Goal: Find specific fact: Find contact information

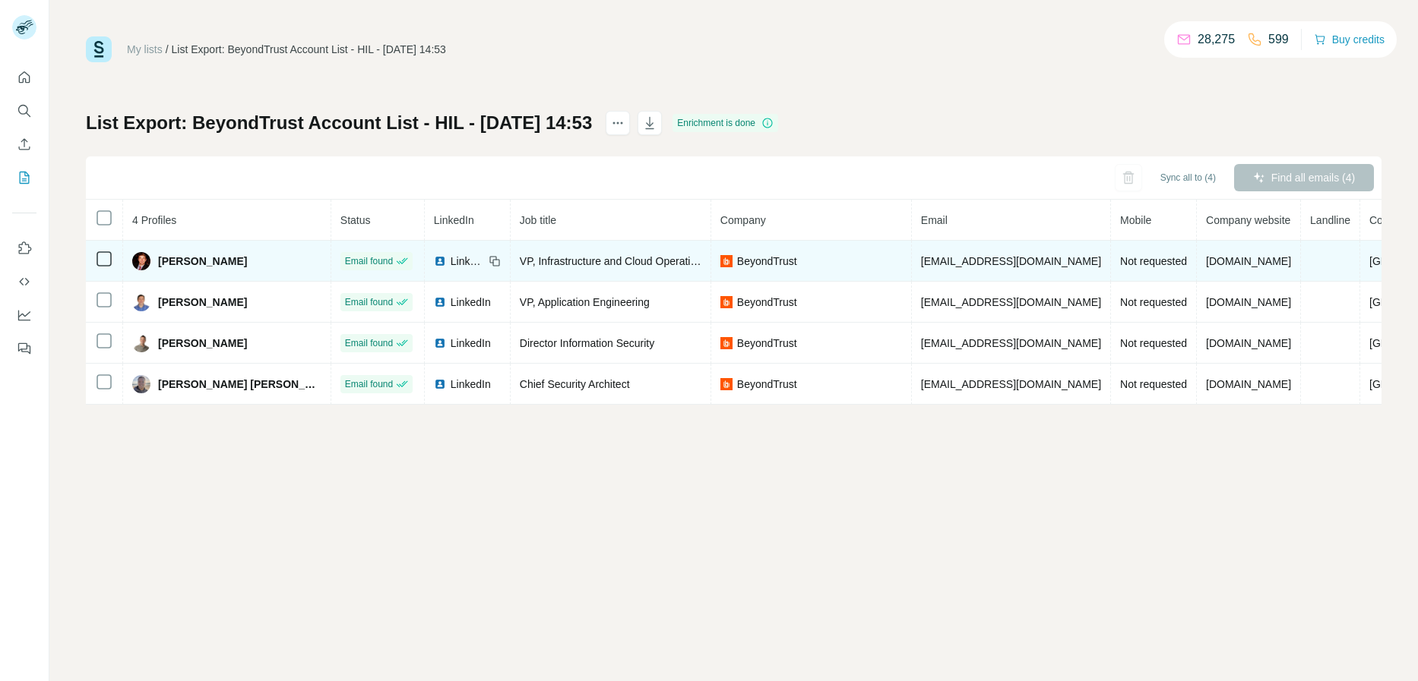
click at [943, 262] on span "[EMAIL_ADDRESS][DOMAIN_NAME]" at bounding box center [1011, 261] width 180 height 12
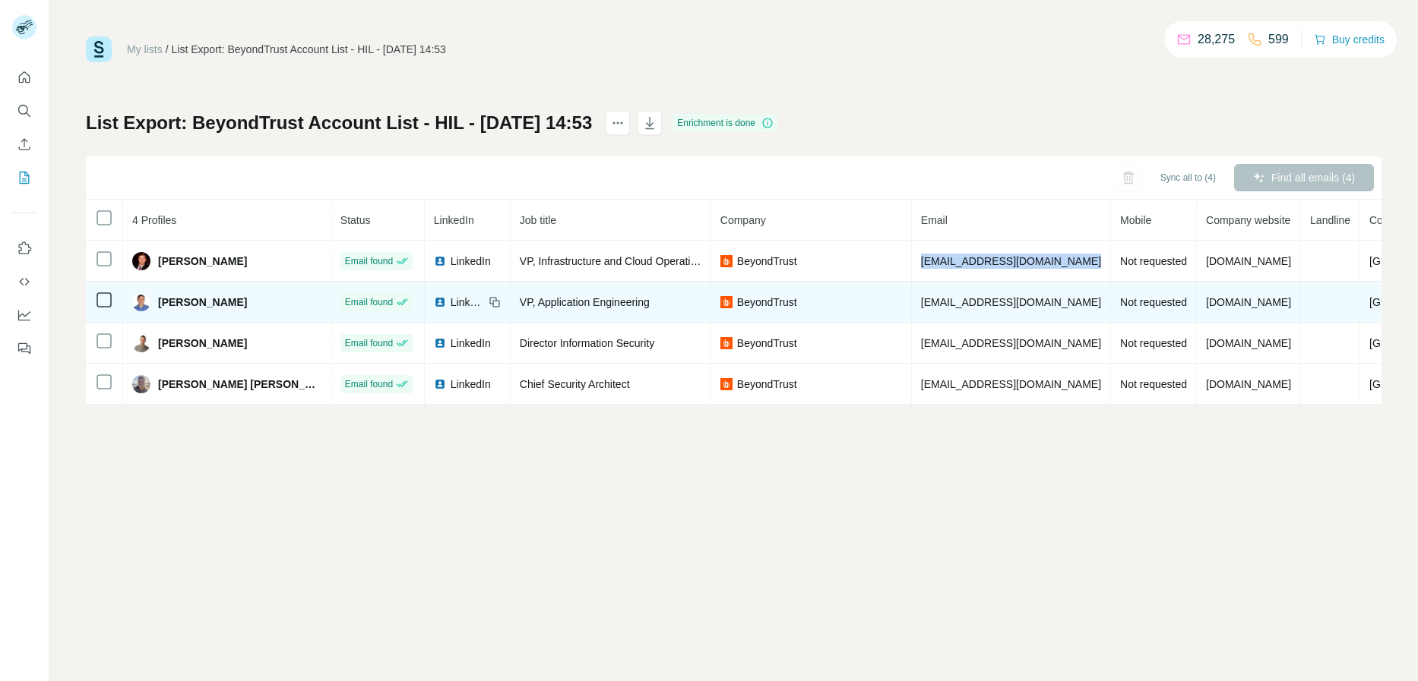
copy span "[EMAIL_ADDRESS][DOMAIN_NAME]"
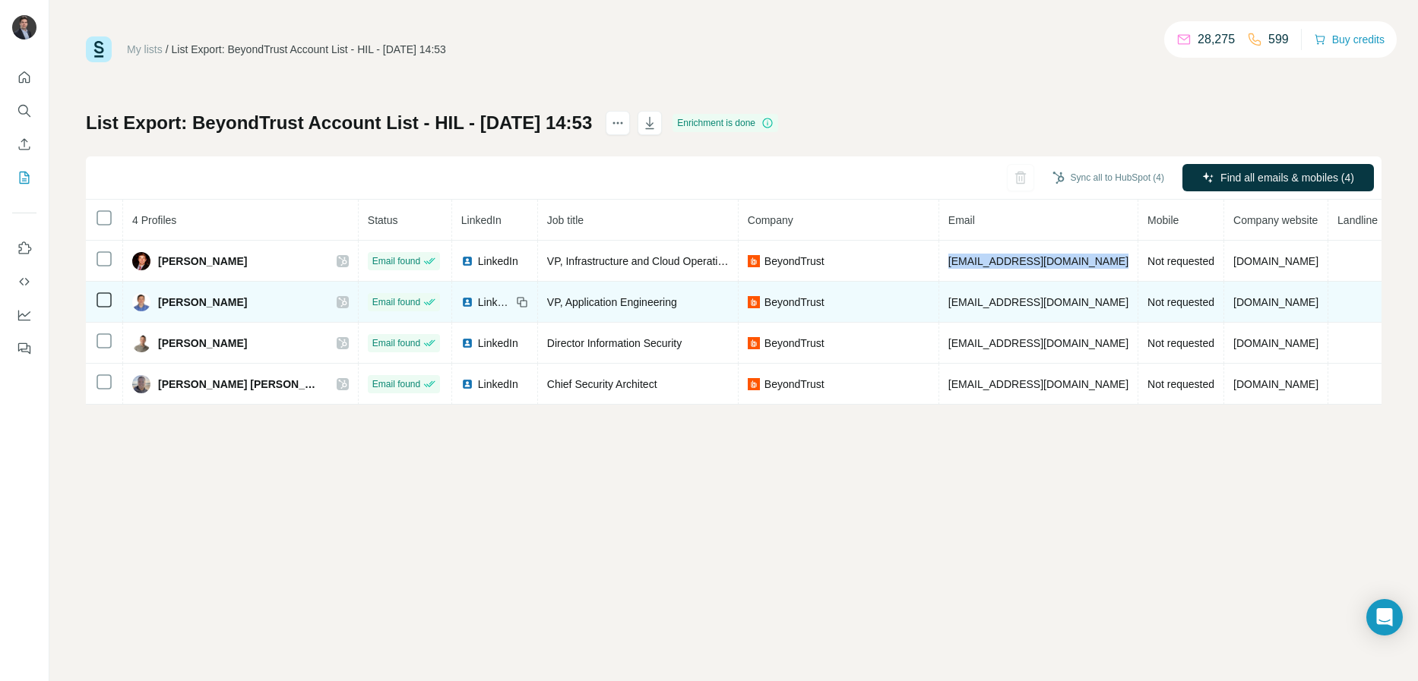
click at [948, 296] on span "[EMAIL_ADDRESS][DOMAIN_NAME]" at bounding box center [1038, 302] width 180 height 12
copy span "[EMAIL_ADDRESS][DOMAIN_NAME]"
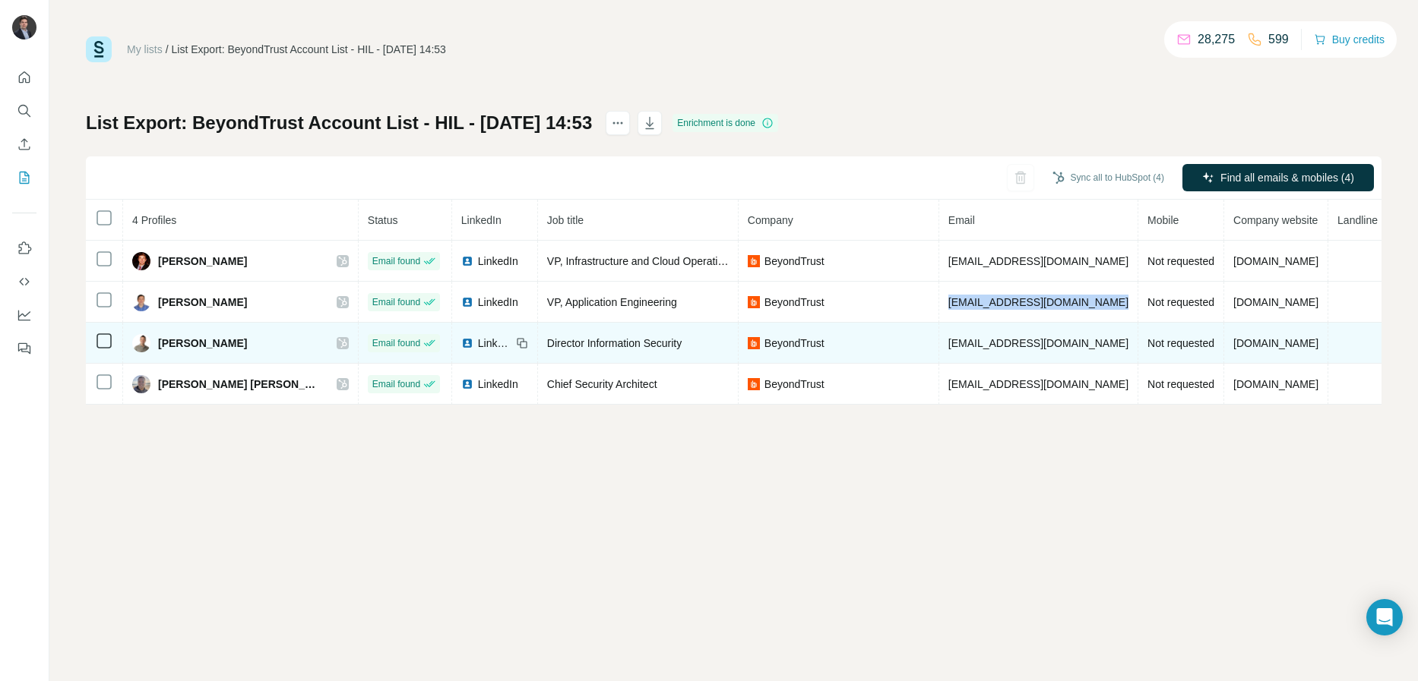
click at [962, 348] on span "[EMAIL_ADDRESS][DOMAIN_NAME]" at bounding box center [1038, 343] width 180 height 12
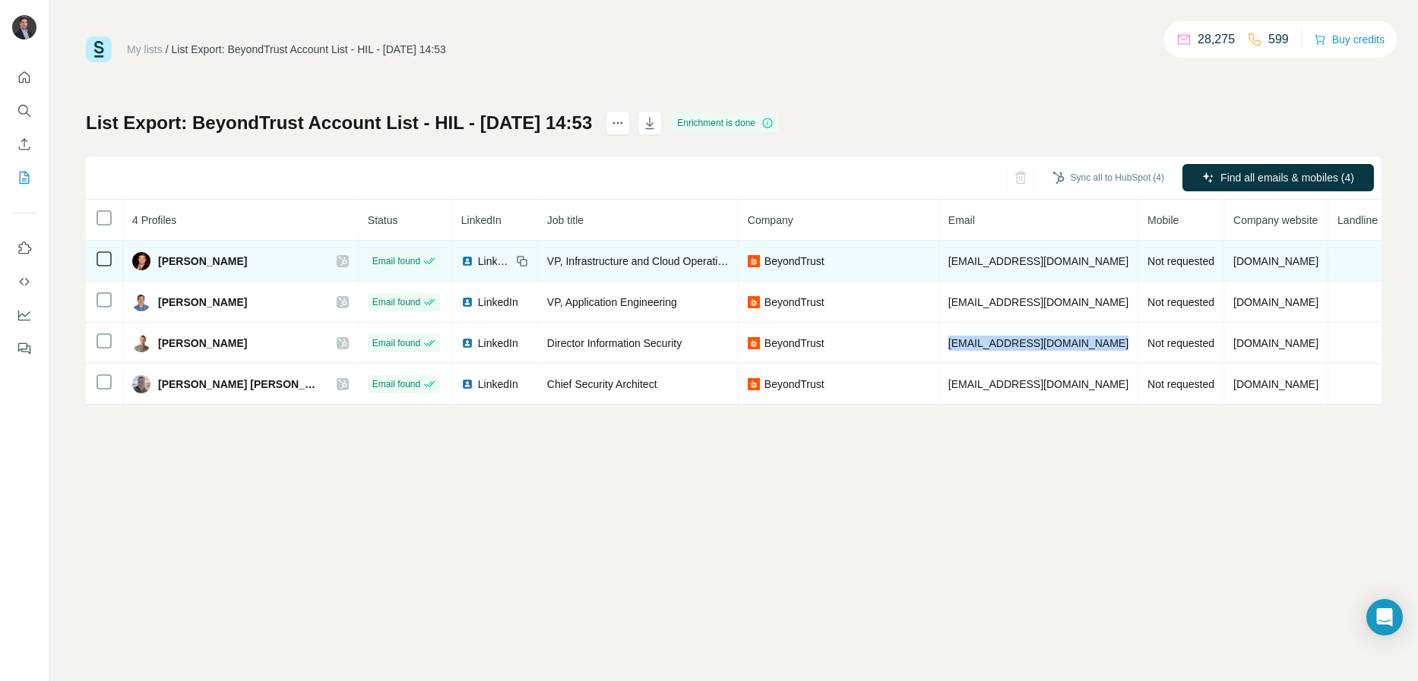
copy span "[EMAIL_ADDRESS][DOMAIN_NAME]"
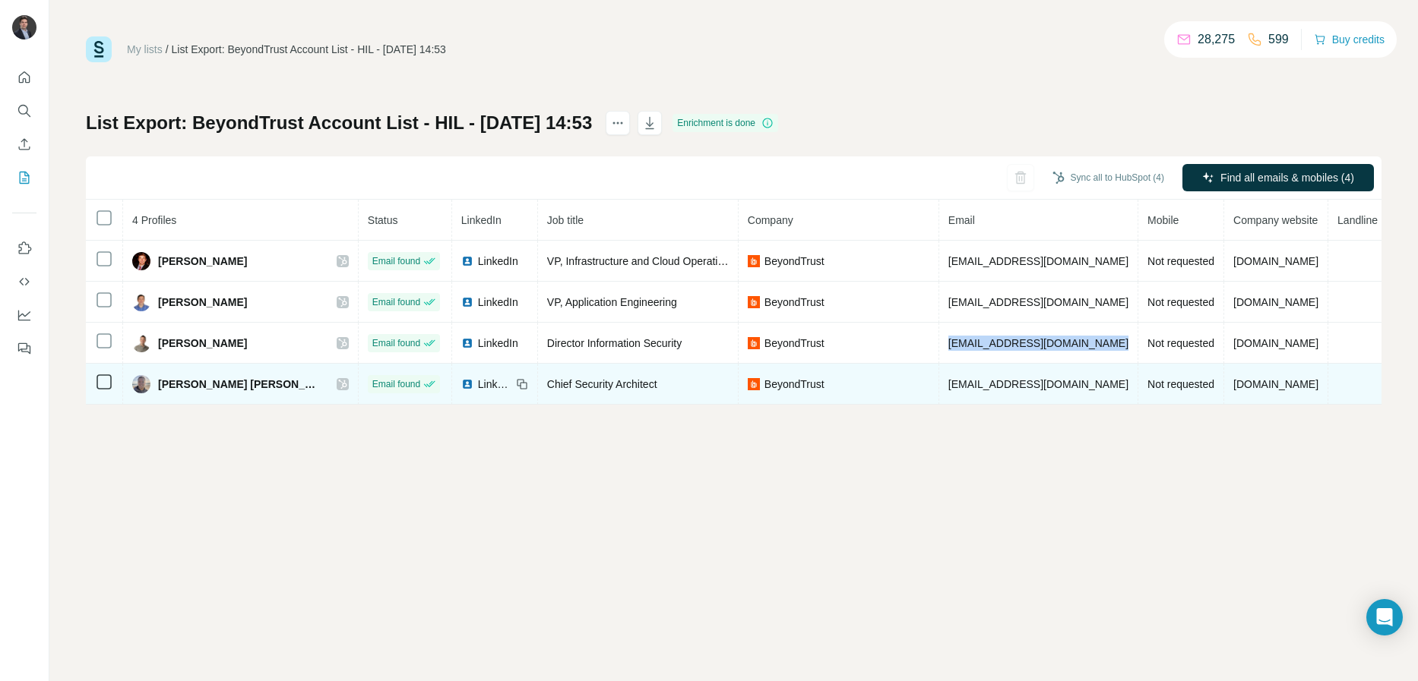
click at [948, 381] on span "[EMAIL_ADDRESS][DOMAIN_NAME]" at bounding box center [1038, 384] width 180 height 12
click at [948, 383] on span "[EMAIL_ADDRESS][DOMAIN_NAME]" at bounding box center [1038, 384] width 180 height 12
